Goal: Find specific page/section: Find specific page/section

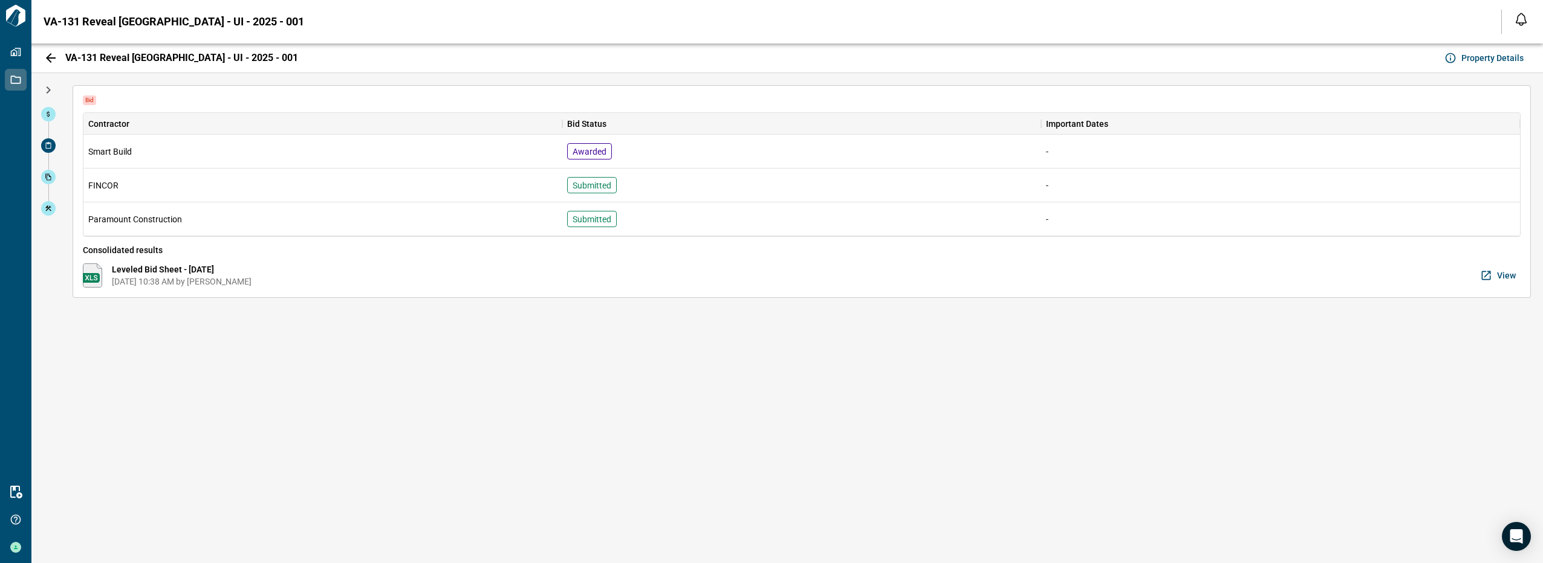
click at [551, 360] on div "Bid Contractor Bid Status Important Dates Smart Build Awarded - FINCOR Submitte…" at bounding box center [801, 318] width 1482 height 490
